Goal: Use online tool/utility: Utilize a website feature to perform a specific function

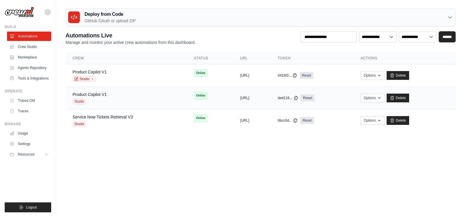
click at [125, 93] on div "Product Copilot V1 Studio" at bounding box center [125, 97] width 107 height 13
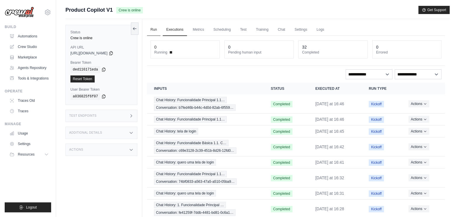
click at [154, 30] on link "Run" at bounding box center [153, 30] width 13 height 12
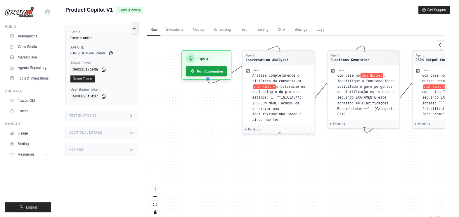
drag, startPoint x: 254, startPoint y: 91, endPoint x: 300, endPoint y: 46, distance: 63.9
click at [300, 46] on div "Agent Conversation Analyzer Task Analise completamente o histórico da conversa …" at bounding box center [296, 128] width 298 height 184
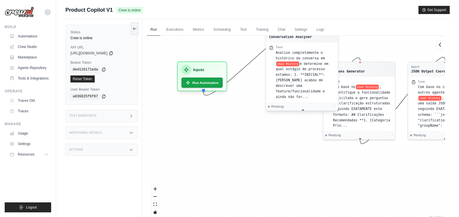
drag, startPoint x: 277, startPoint y: 84, endPoint x: 345, endPoint y: 39, distance: 82.0
click at [335, 45] on div "Task Analise completamente o histórico da conversa em chat History e determine …" at bounding box center [305, 72] width 59 height 54
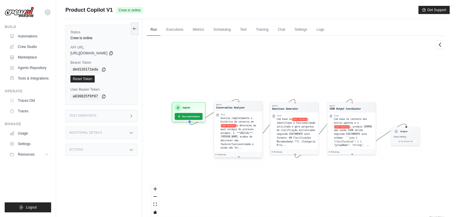
drag, startPoint x: 291, startPoint y: 105, endPoint x: 244, endPoint y: 134, distance: 55.1
click at [244, 134] on span "e determine em qual estágio do processo estamos: 1. **INICIAL**: Usuário acabou…" at bounding box center [238, 136] width 35 height 25
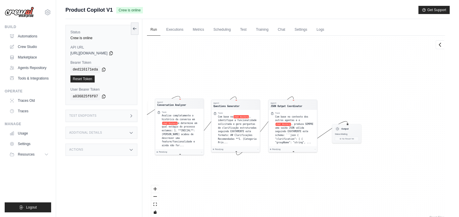
drag, startPoint x: 336, startPoint y: 70, endPoint x: 278, endPoint y: 69, distance: 57.9
click at [278, 69] on div "Agent Conversation Analyzer Task Analise completamente o histórico da conversa …" at bounding box center [296, 128] width 298 height 184
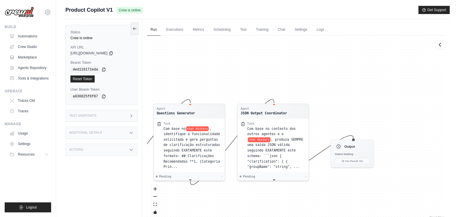
drag, startPoint x: 338, startPoint y: 94, endPoint x: 393, endPoint y: 70, distance: 60.4
click at [393, 70] on div "Agent Conversation Analyzer Task Analise completamente o histórico da conversa …" at bounding box center [296, 128] width 298 height 184
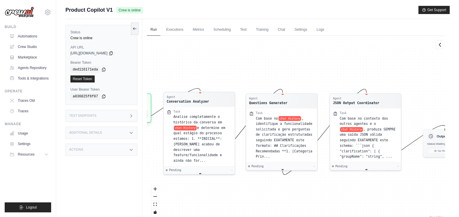
drag, startPoint x: 232, startPoint y: 63, endPoint x: 268, endPoint y: 75, distance: 38.7
click at [268, 75] on div "Agent Conversation Analyzer Task Analise completamente o histórico da conversa …" at bounding box center [296, 128] width 298 height 184
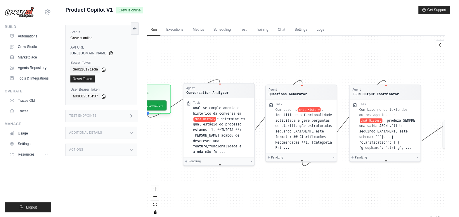
drag, startPoint x: 240, startPoint y: 71, endPoint x: 260, endPoint y: 63, distance: 21.4
click at [260, 63] on div "Agent Conversation Analyzer Task Analise completamente o histórico da conversa …" at bounding box center [296, 128] width 298 height 184
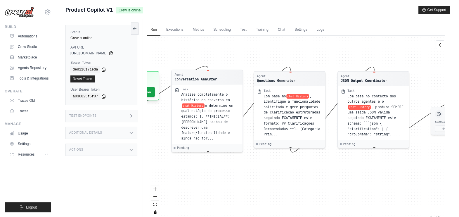
drag, startPoint x: 260, startPoint y: 62, endPoint x: 250, endPoint y: 48, distance: 16.9
click at [250, 48] on div "Agent Conversation Analyzer Task Analise completamente o histórico da conversa …" at bounding box center [296, 128] width 298 height 184
click at [153, 91] on button "Run Automation" at bounding box center [136, 90] width 43 height 11
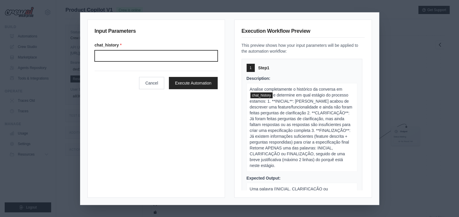
click at [177, 58] on input "Chat history" at bounding box center [156, 55] width 123 height 11
type input "**********"
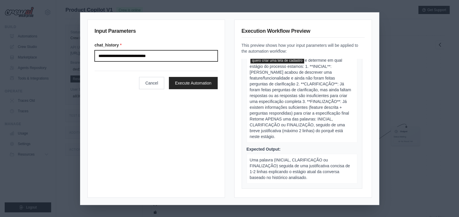
scroll to position [35, 0]
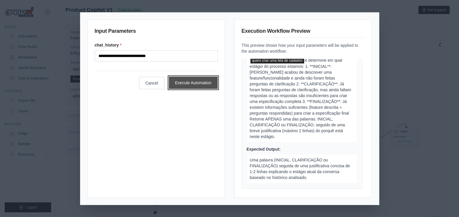
click at [196, 83] on button "Execute Automation" at bounding box center [193, 83] width 49 height 12
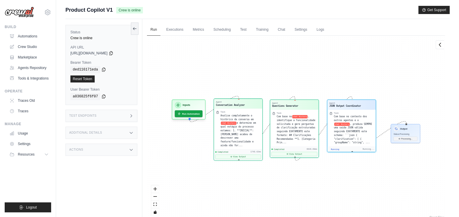
scroll to position [2827, 0]
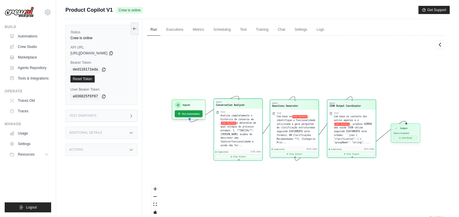
click at [408, 137] on button "View Result" at bounding box center [406, 138] width 24 height 4
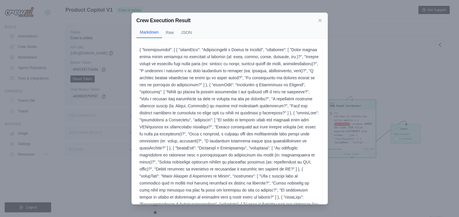
click at [209, 64] on p at bounding box center [230, 144] width 180 height 196
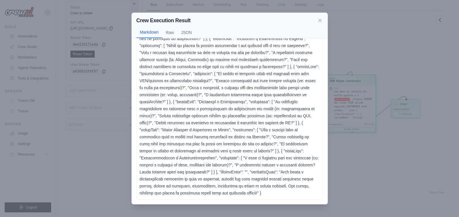
scroll to position [0, 0]
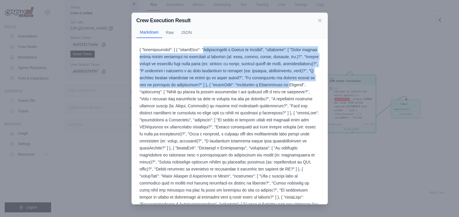
drag, startPoint x: 200, startPoint y: 49, endPoint x: 216, endPoint y: 93, distance: 47.2
click at [216, 93] on p at bounding box center [230, 144] width 180 height 196
click at [302, 50] on p at bounding box center [230, 144] width 180 height 196
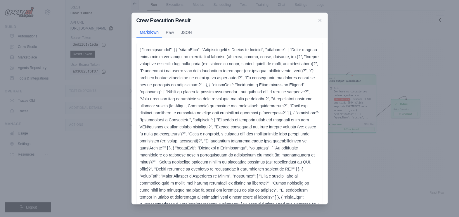
scroll to position [60, 0]
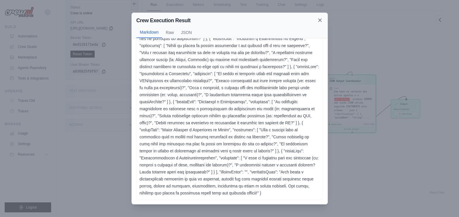
click at [318, 20] on icon at bounding box center [320, 20] width 6 height 6
